Goal: Check status: Check status

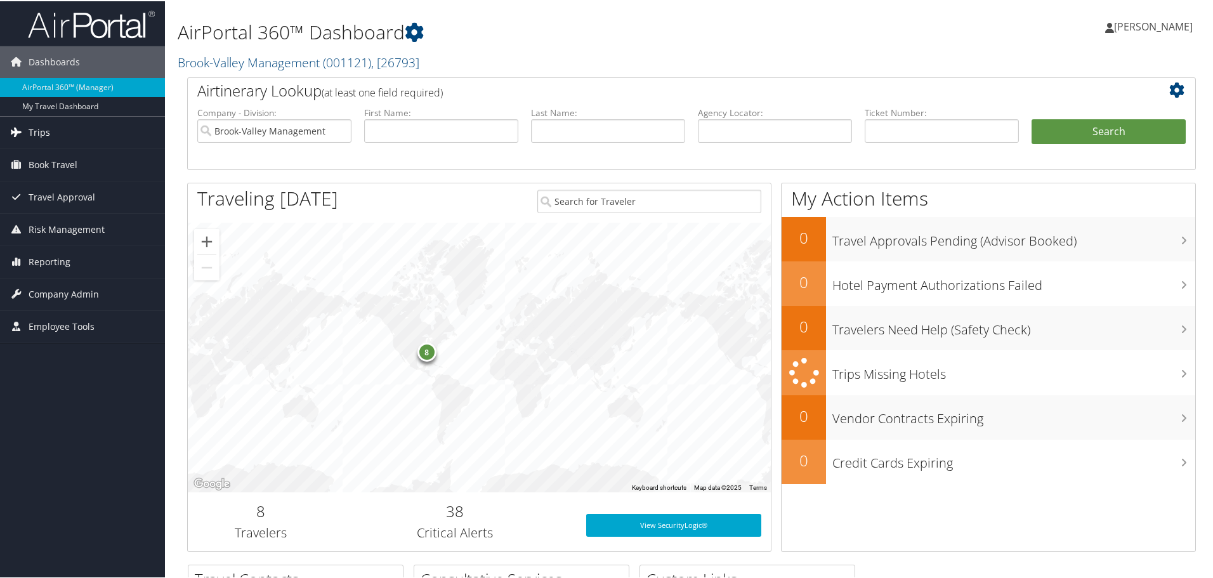
click at [44, 131] on span "Trips" at bounding box center [40, 131] width 22 height 32
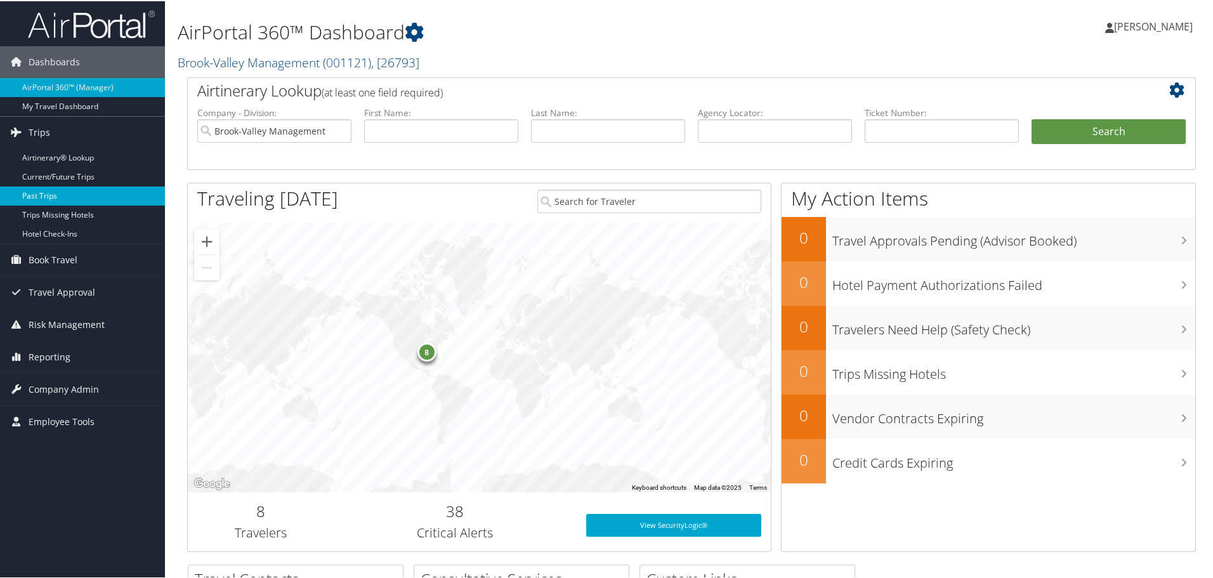
click at [58, 199] on link "Past Trips" at bounding box center [82, 194] width 165 height 19
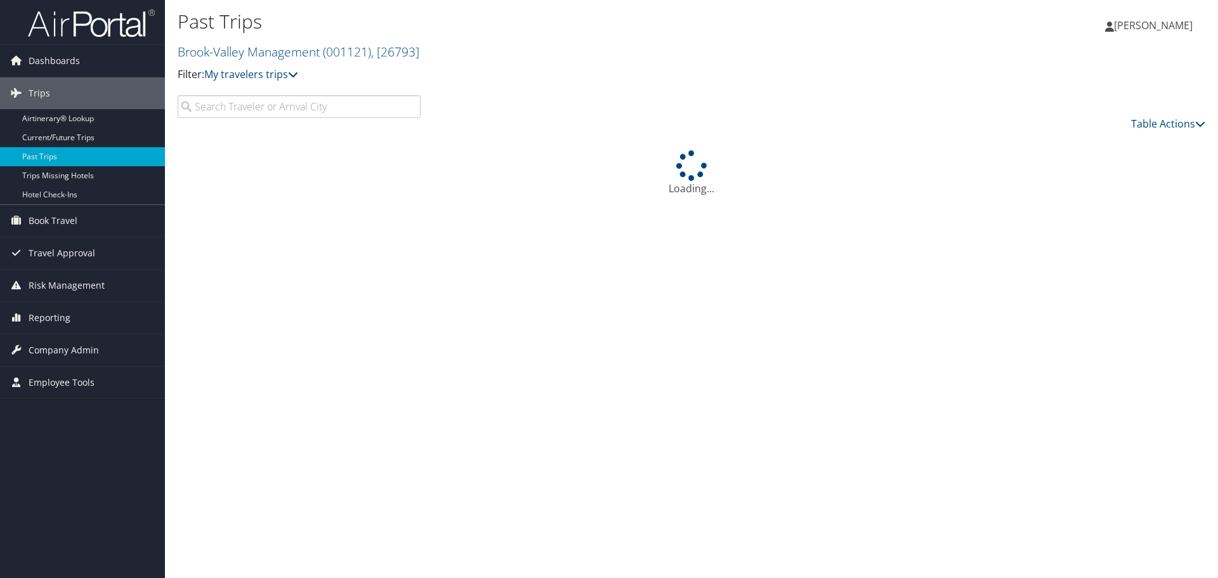
click at [254, 115] on input "search" at bounding box center [299, 106] width 243 height 23
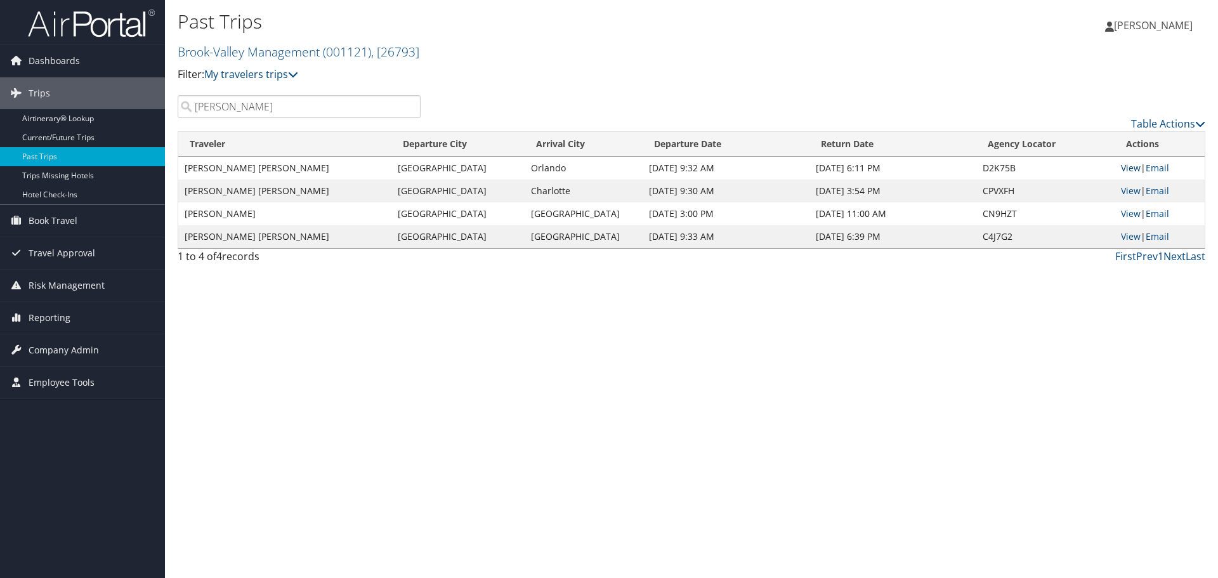
type input "tice"
click at [1139, 166] on link "View" at bounding box center [1131, 168] width 20 height 12
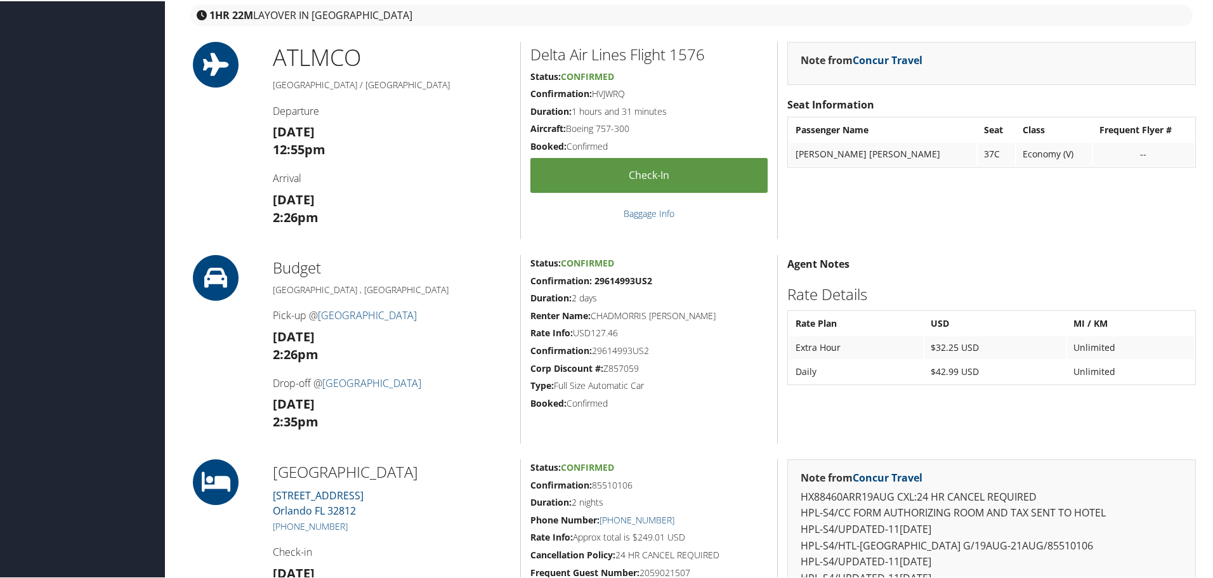
scroll to position [634, 0]
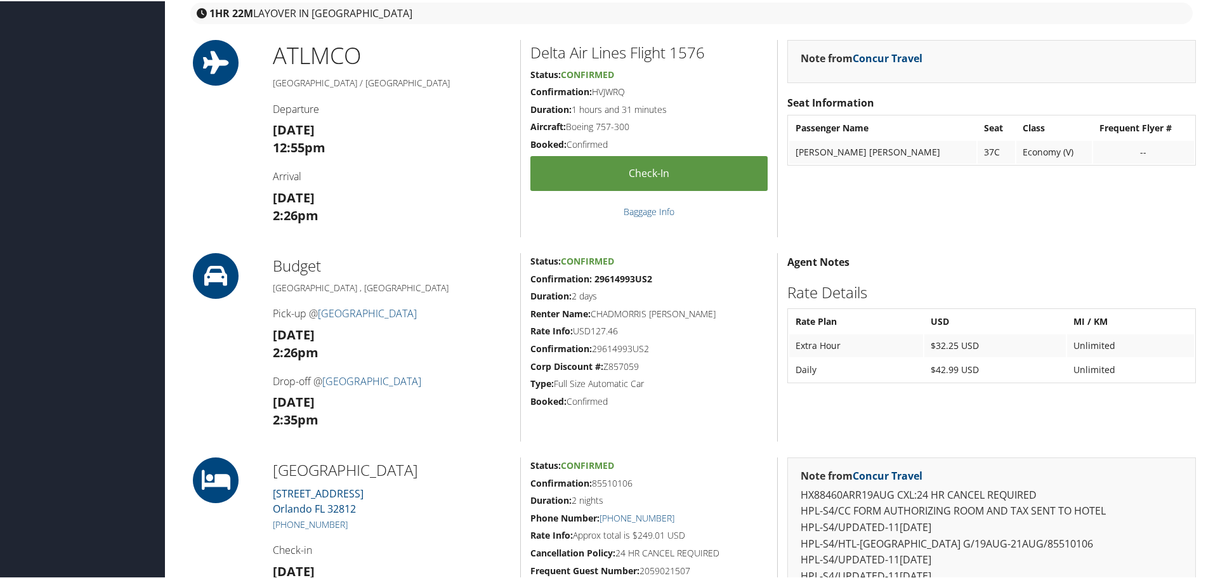
drag, startPoint x: 644, startPoint y: 348, endPoint x: 595, endPoint y: 350, distance: 49.5
click at [595, 349] on h5 "Confirmation: 29614993US2" at bounding box center [648, 347] width 237 height 13
copy h5 "29614993US2"
